Goal: Task Accomplishment & Management: Use online tool/utility

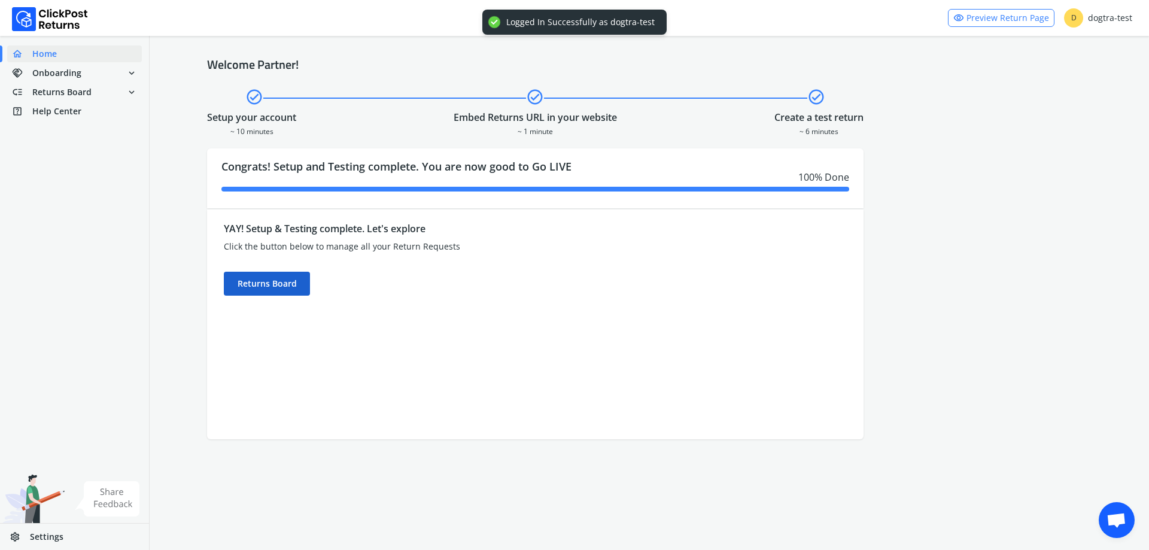
click at [277, 288] on div "Returns Board" at bounding box center [267, 284] width 86 height 24
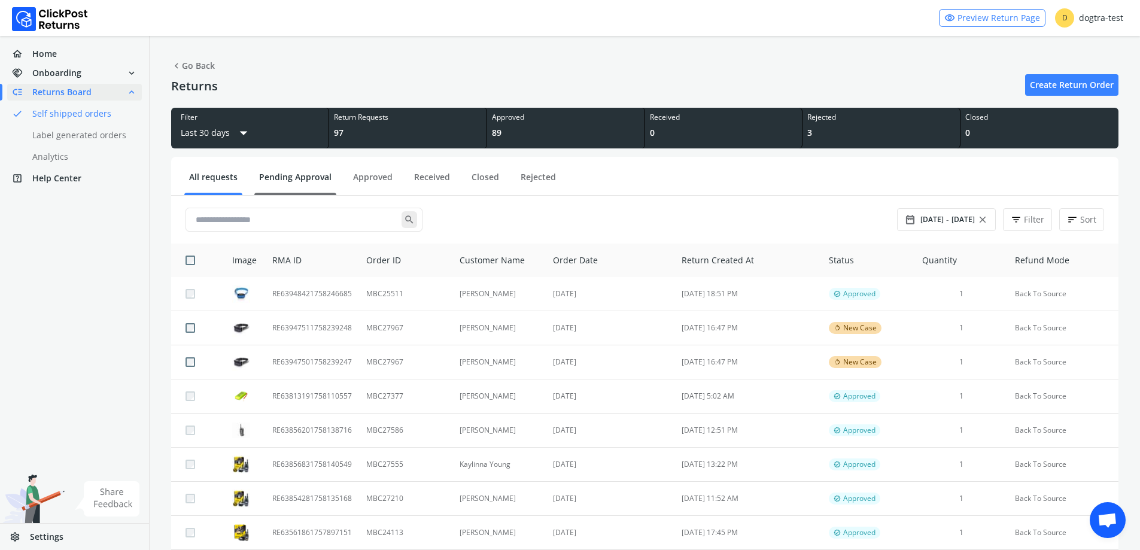
click at [303, 173] on link "Pending Approval" at bounding box center [295, 181] width 82 height 21
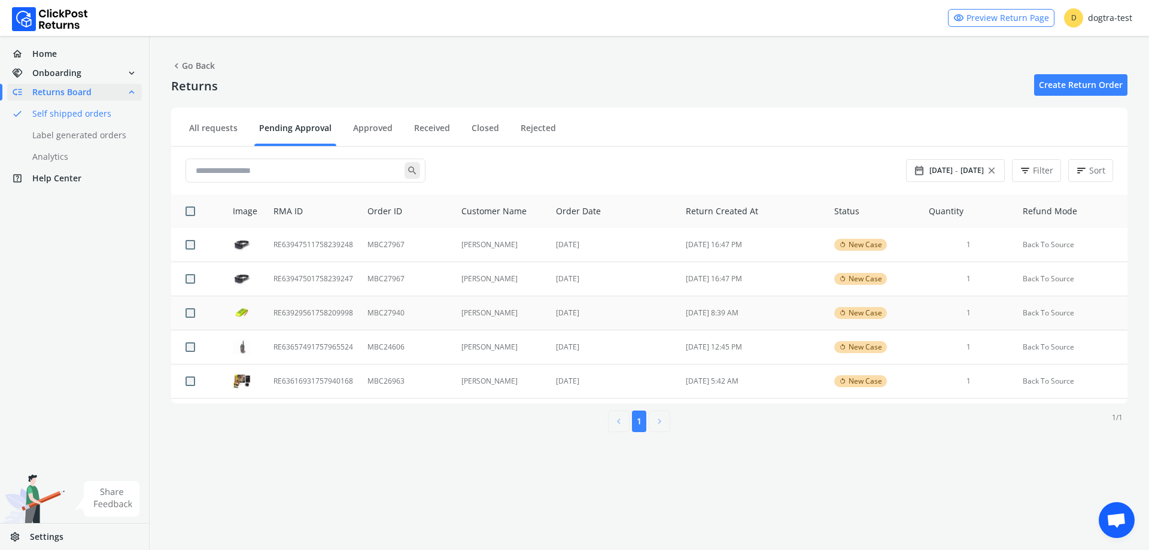
click at [464, 317] on td "[PERSON_NAME]" at bounding box center [501, 313] width 95 height 34
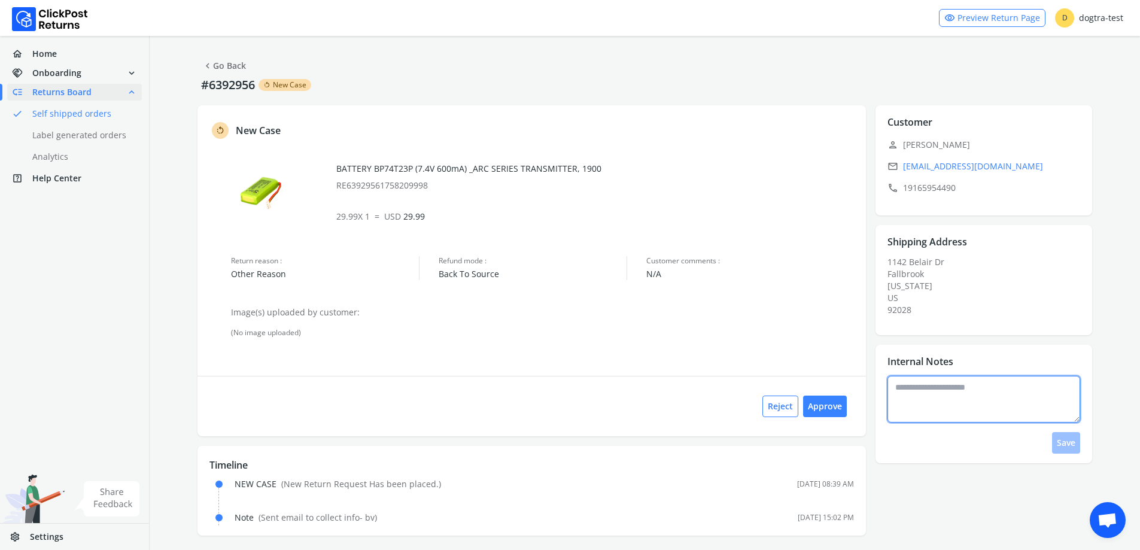
click at [923, 407] on textarea at bounding box center [983, 399] width 193 height 47
type textarea "**********"
click at [1075, 444] on button "Save" at bounding box center [1066, 443] width 28 height 22
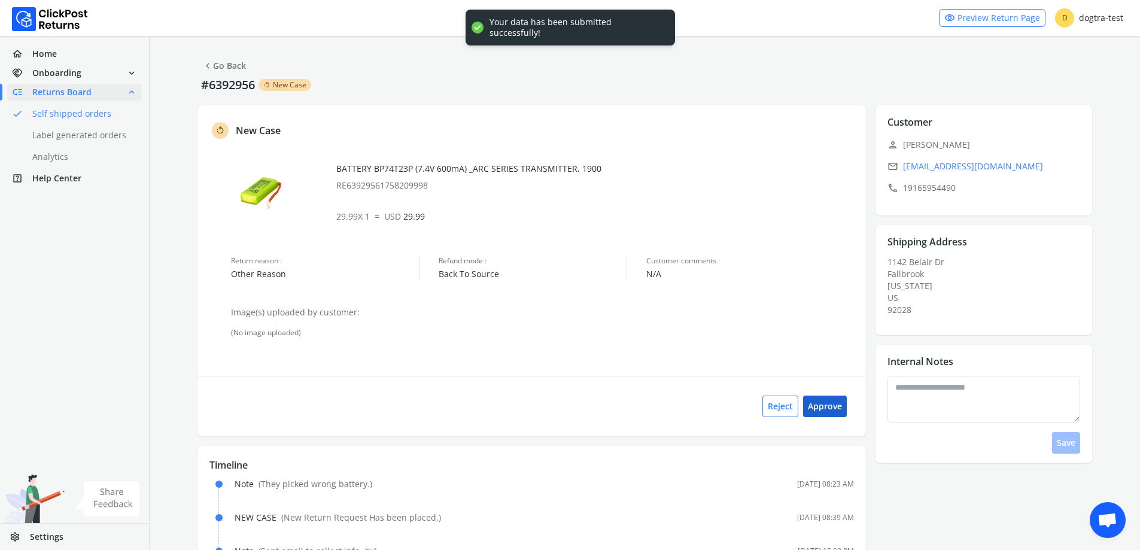
click at [838, 407] on button "Approve" at bounding box center [825, 406] width 44 height 22
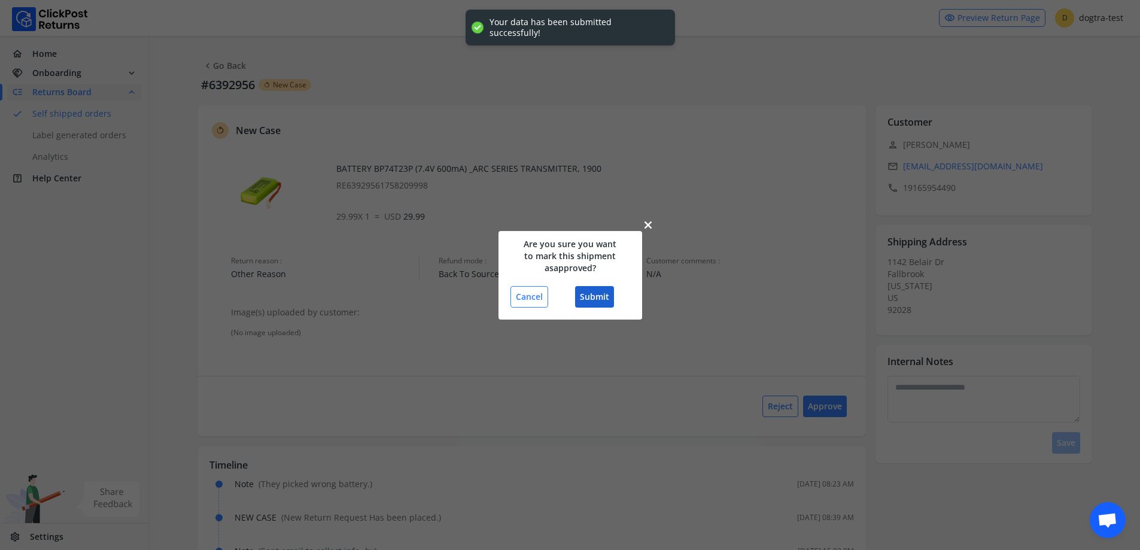
click at [584, 303] on button "Submit" at bounding box center [594, 297] width 39 height 22
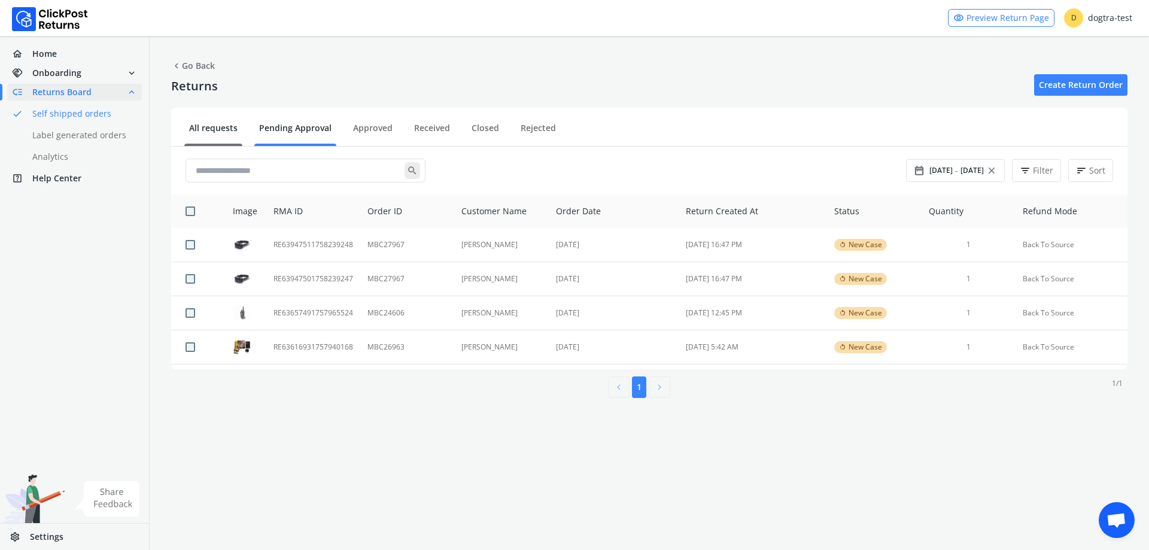
click at [210, 132] on link "All requests" at bounding box center [213, 132] width 58 height 21
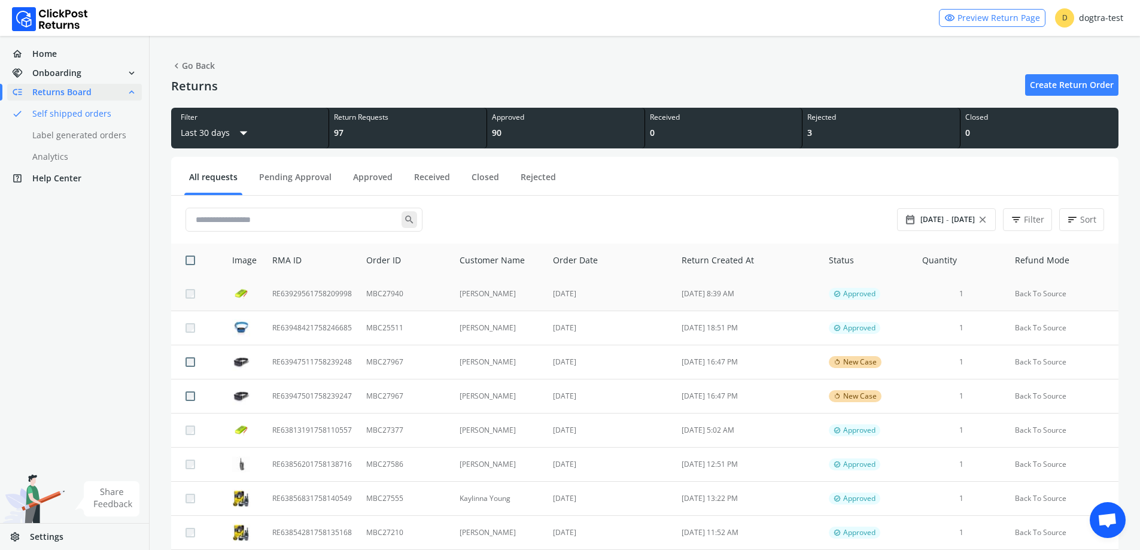
click at [401, 290] on td "MBC27940" at bounding box center [405, 294] width 93 height 34
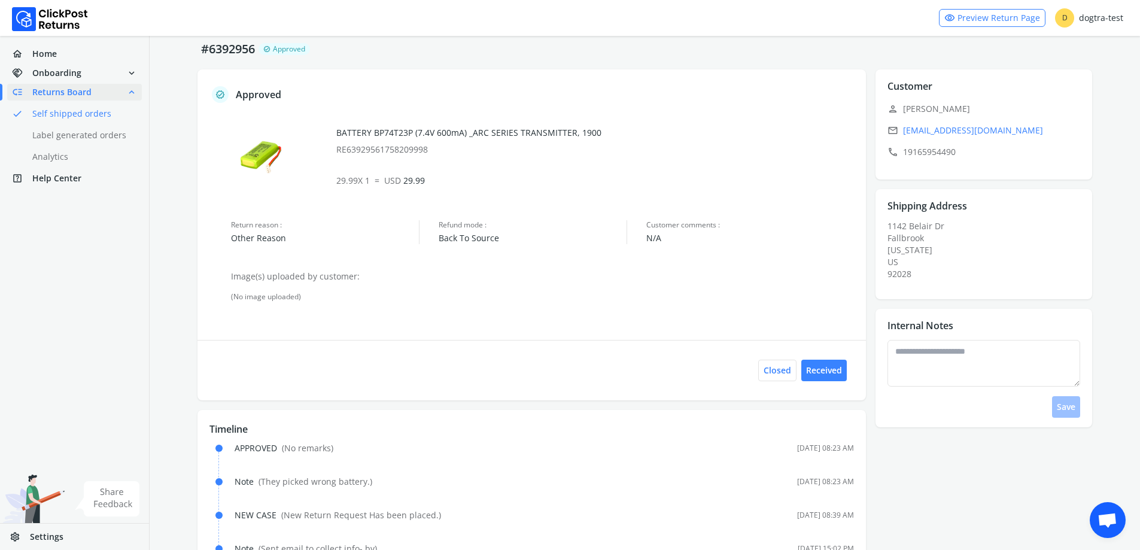
scroll to position [72, 0]
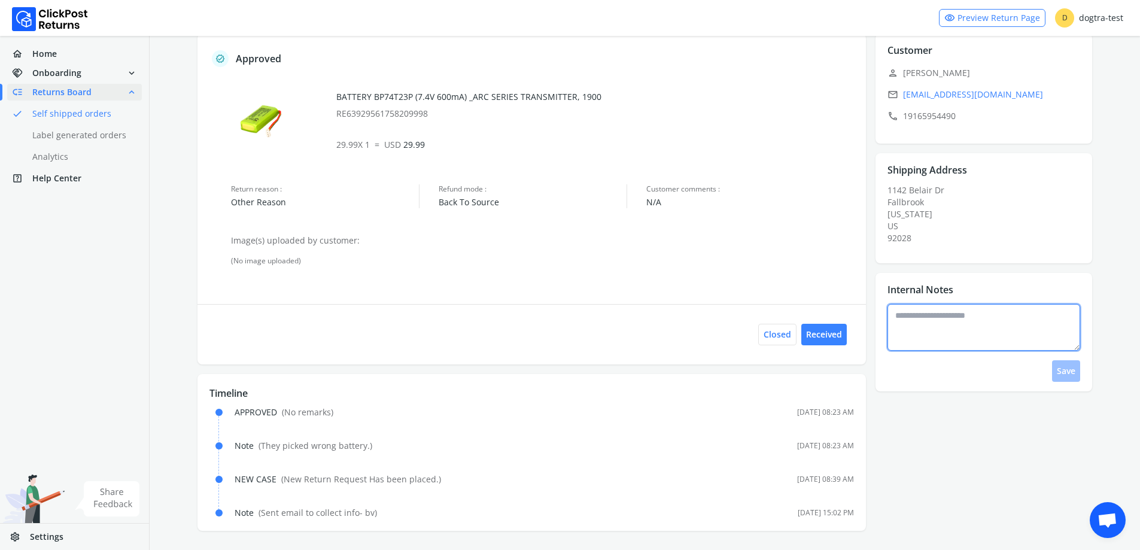
click at [957, 330] on textarea at bounding box center [983, 327] width 193 height 47
type textarea "**********"
click at [1072, 378] on button "Save" at bounding box center [1066, 371] width 28 height 22
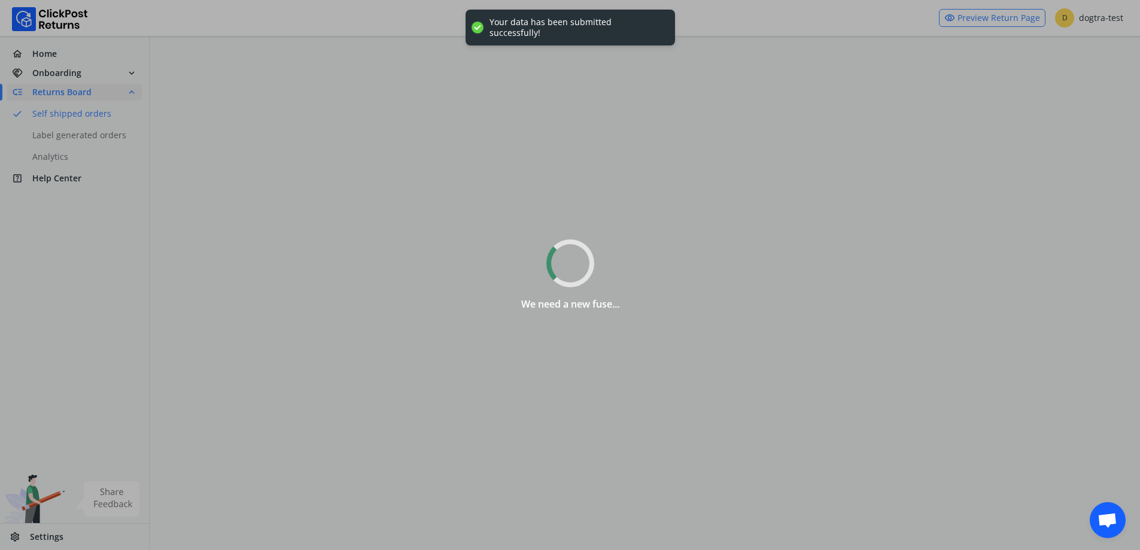
scroll to position [0, 0]
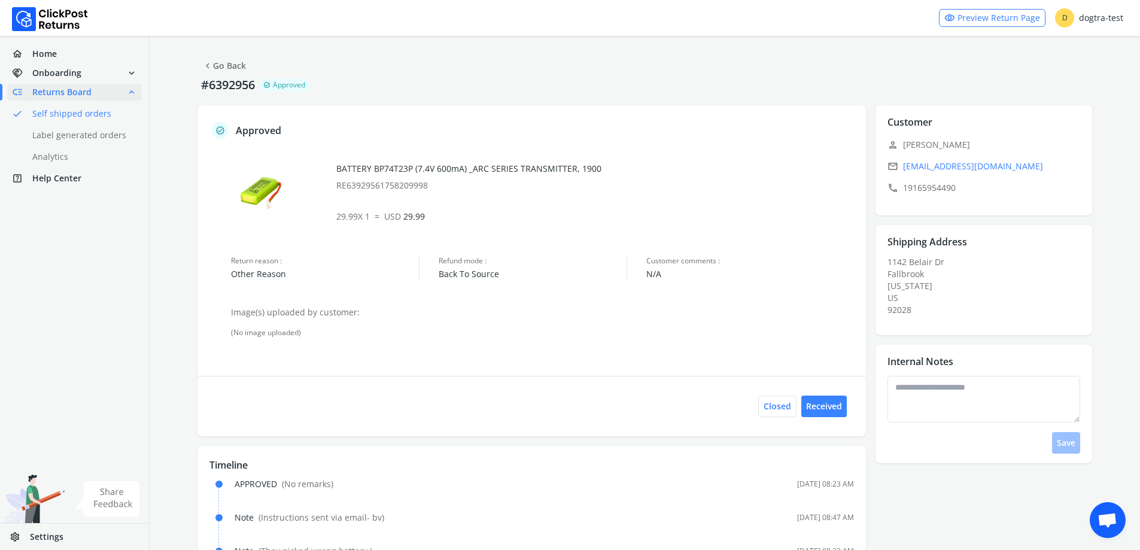
click at [233, 66] on link "chevron_left Go Back" at bounding box center [224, 65] width 44 height 17
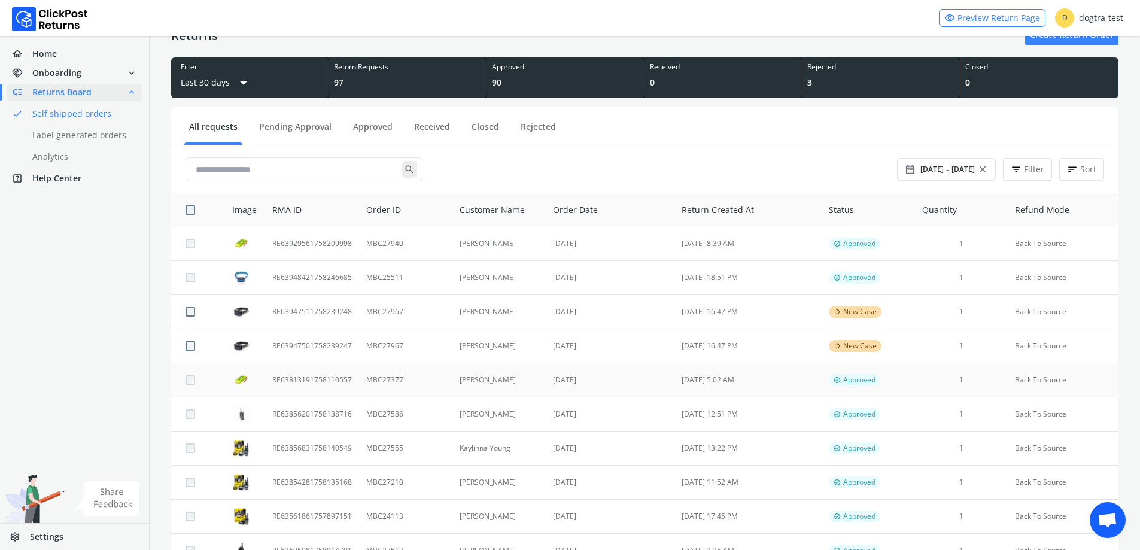
scroll to position [120, 0]
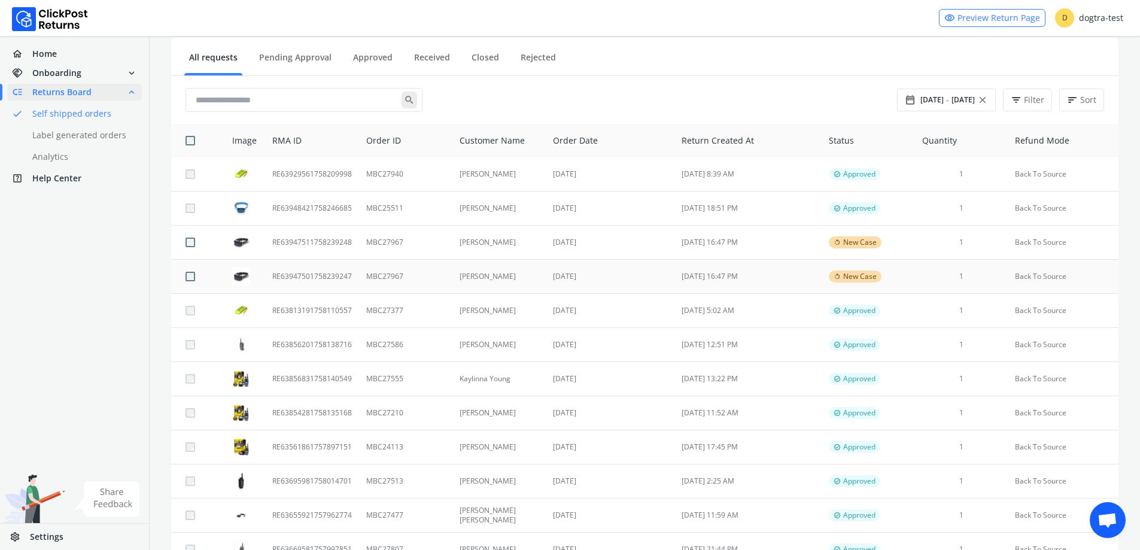
click at [455, 275] on td "[PERSON_NAME]" at bounding box center [499, 277] width 94 height 34
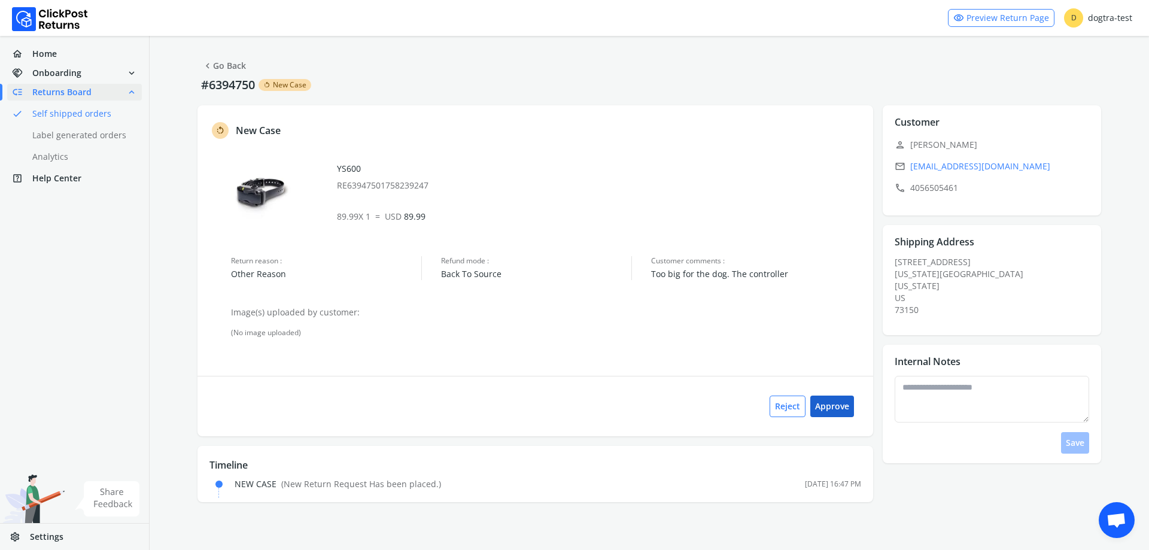
click at [829, 406] on button "Approve" at bounding box center [832, 406] width 44 height 22
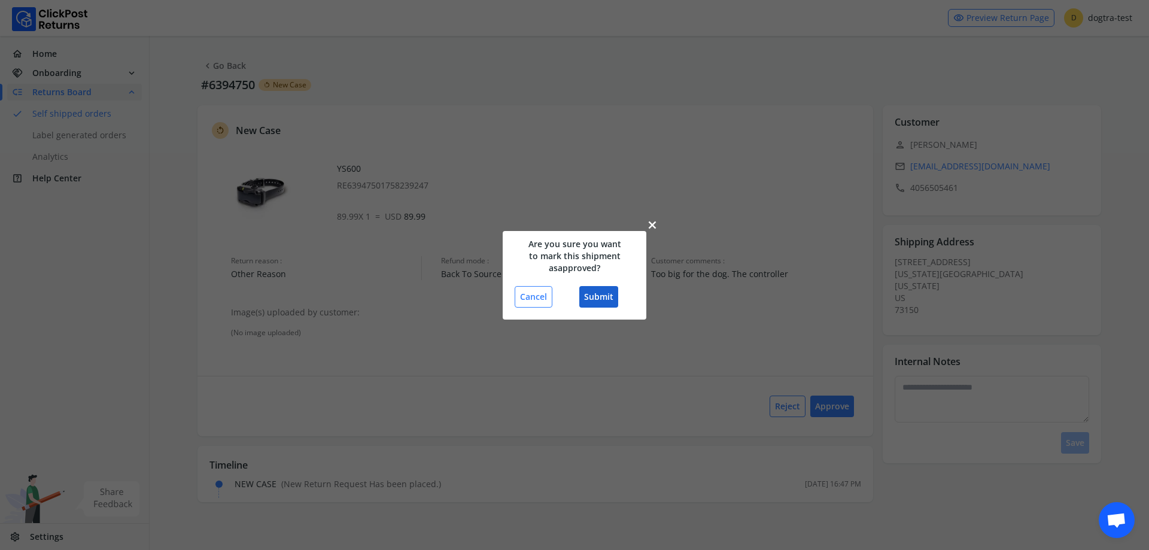
click at [596, 296] on button "Submit" at bounding box center [598, 297] width 39 height 22
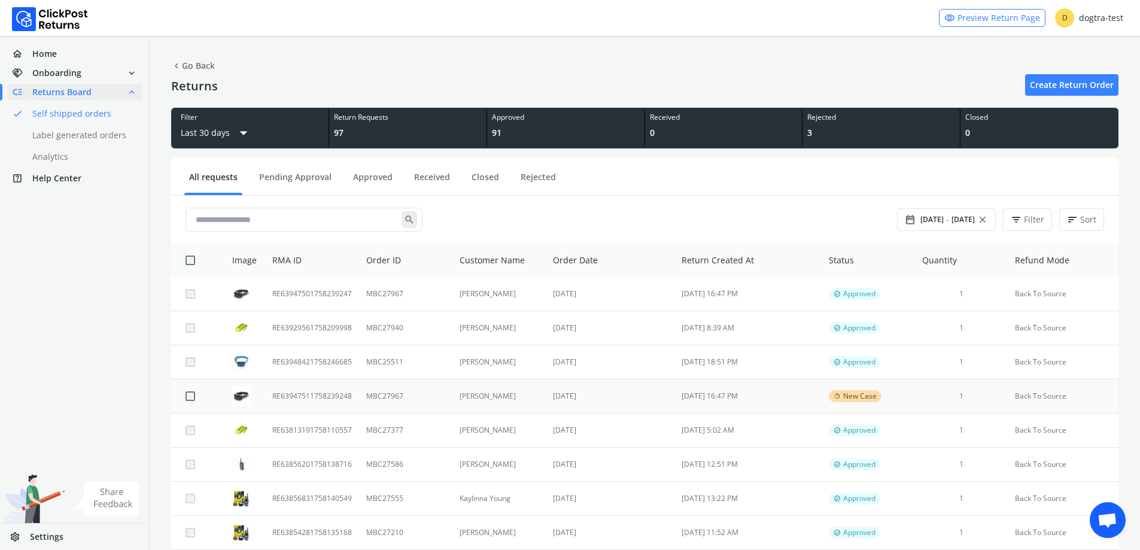
click at [404, 395] on td "MBC27967" at bounding box center [405, 396] width 93 height 34
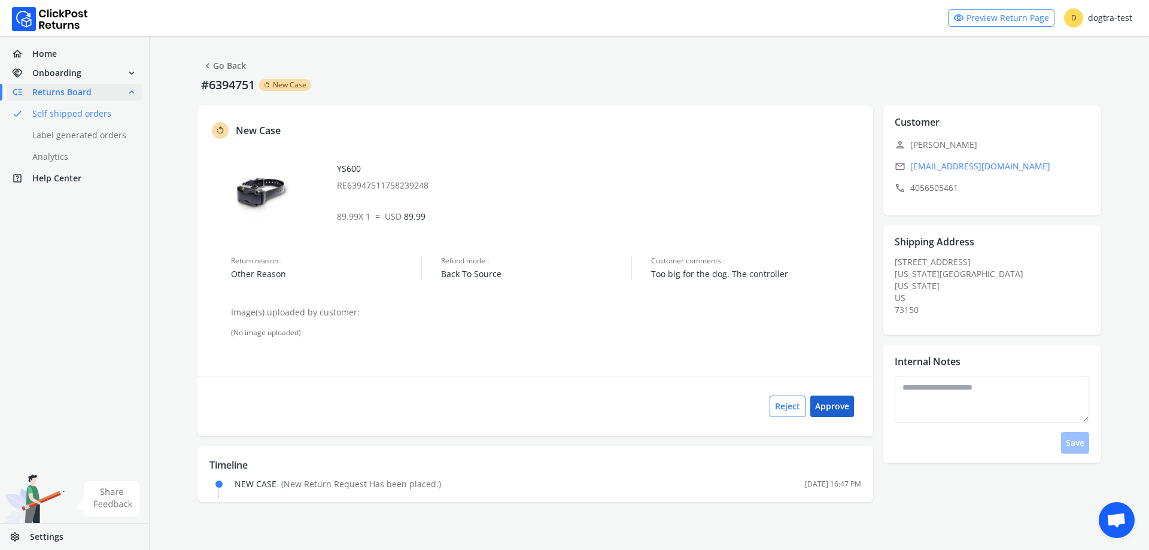
click at [834, 405] on button "Approve" at bounding box center [832, 406] width 44 height 22
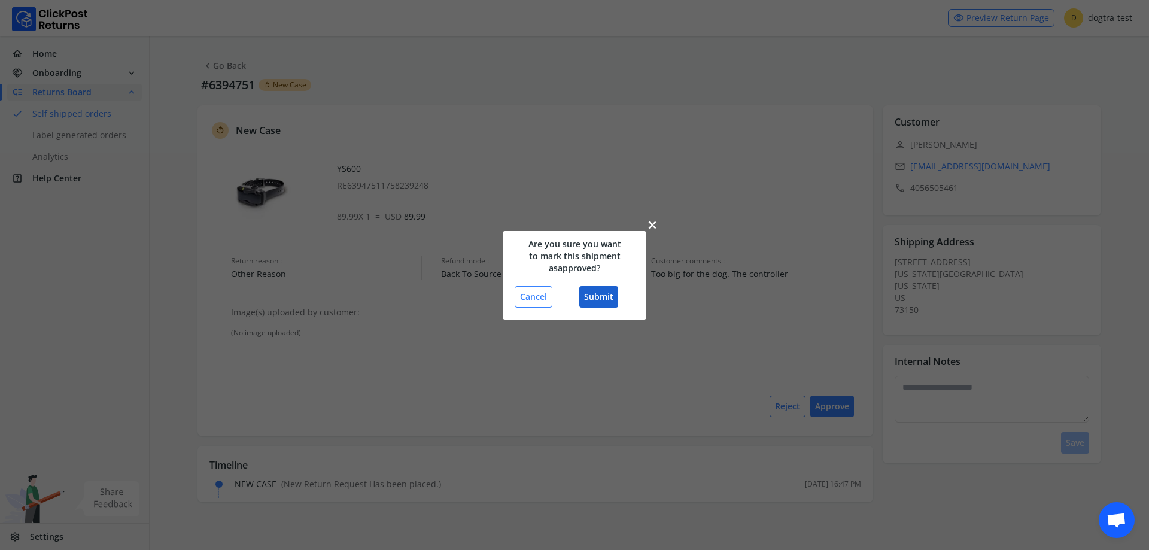
click at [612, 303] on button "Submit" at bounding box center [598, 297] width 39 height 22
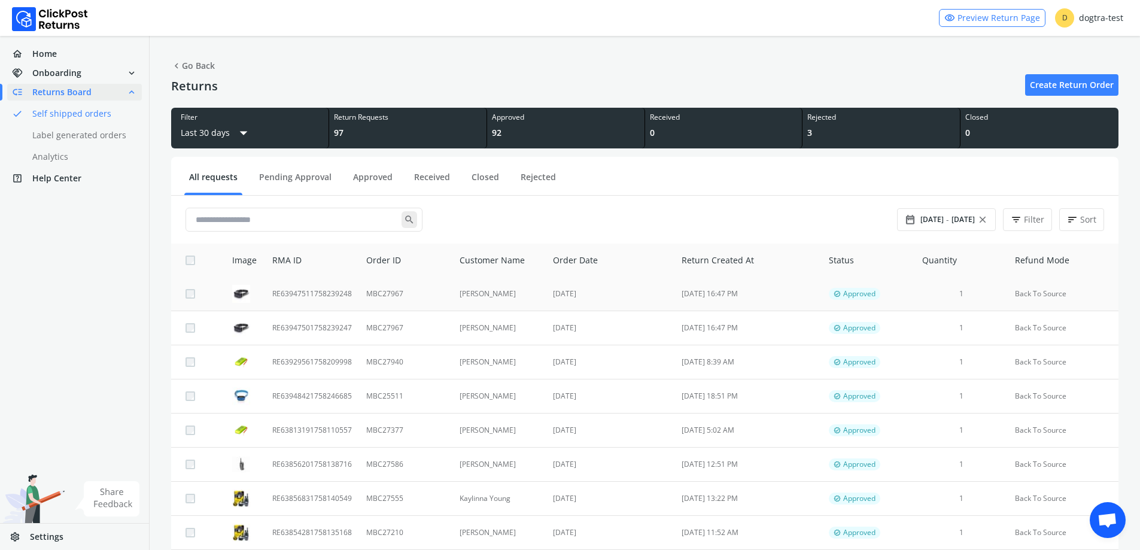
click at [428, 290] on td "MBC27967" at bounding box center [405, 294] width 93 height 34
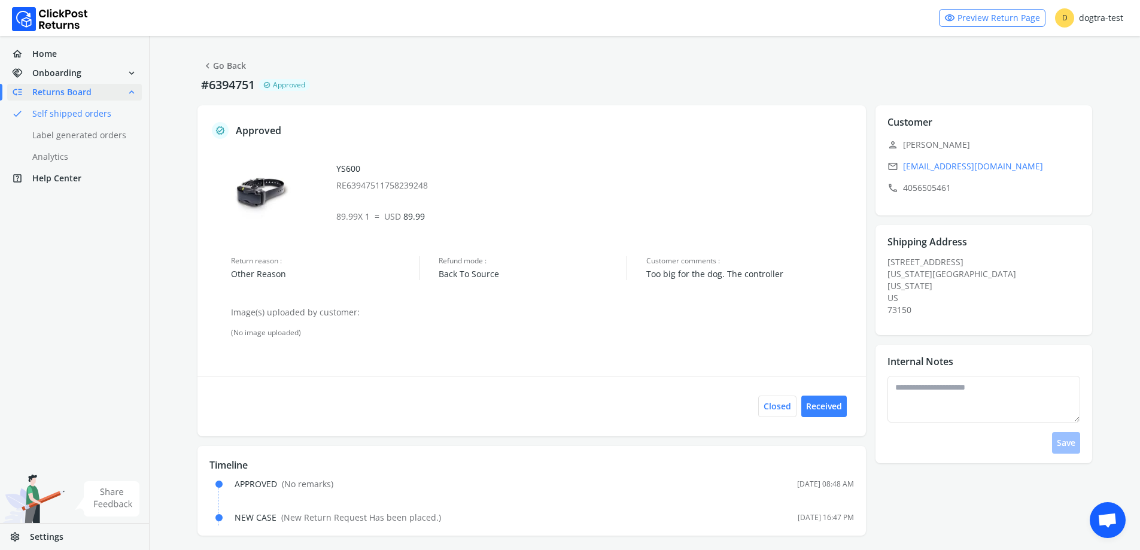
click at [235, 71] on link "chevron_left Go Back" at bounding box center [224, 65] width 44 height 17
